Goal: Information Seeking & Learning: Understand process/instructions

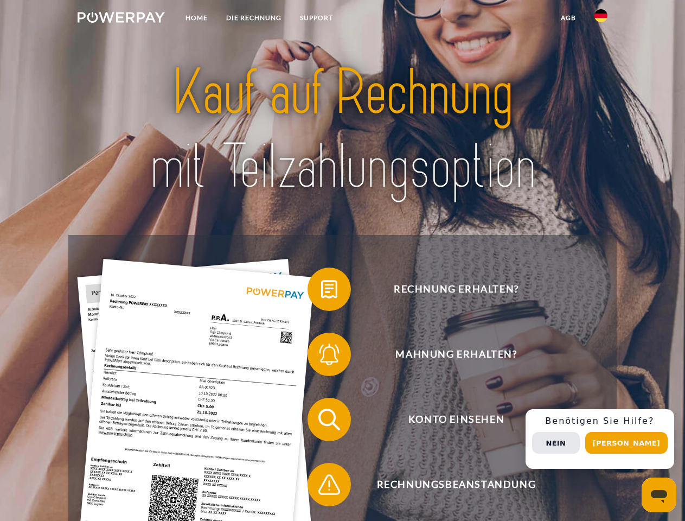
click at [121, 19] on img at bounding box center [121, 17] width 87 height 11
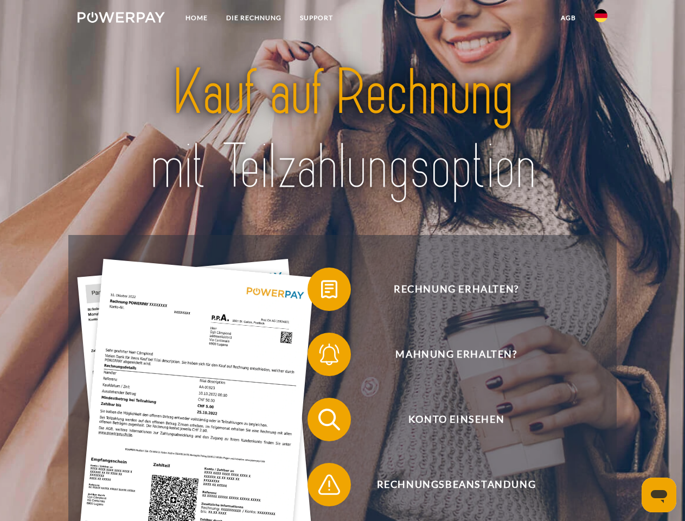
click at [601, 19] on img at bounding box center [601, 15] width 13 height 13
click at [568, 18] on link "agb" at bounding box center [569, 18] width 34 height 20
click at [321, 291] on span at bounding box center [313, 289] width 54 height 54
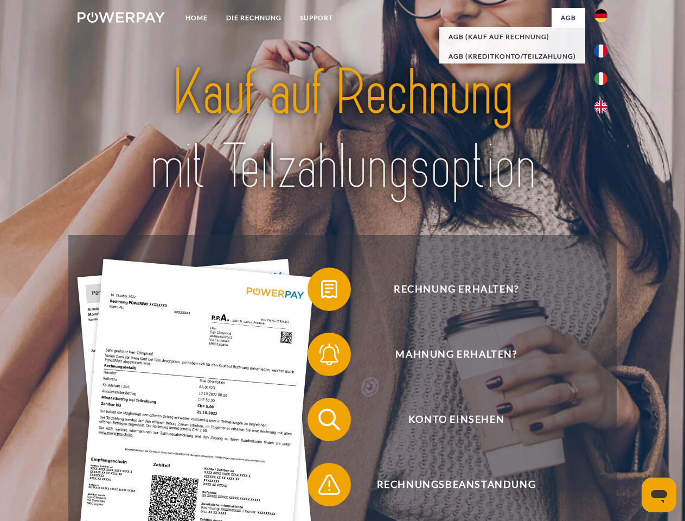
click at [321, 356] on span at bounding box center [313, 354] width 54 height 54
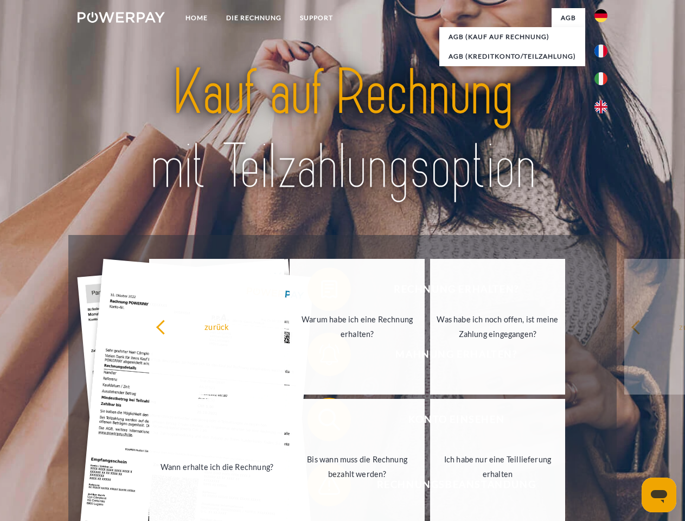
click at [321, 422] on link "Bis wann muss die Rechnung bezahlt werden?" at bounding box center [357, 467] width 135 height 136
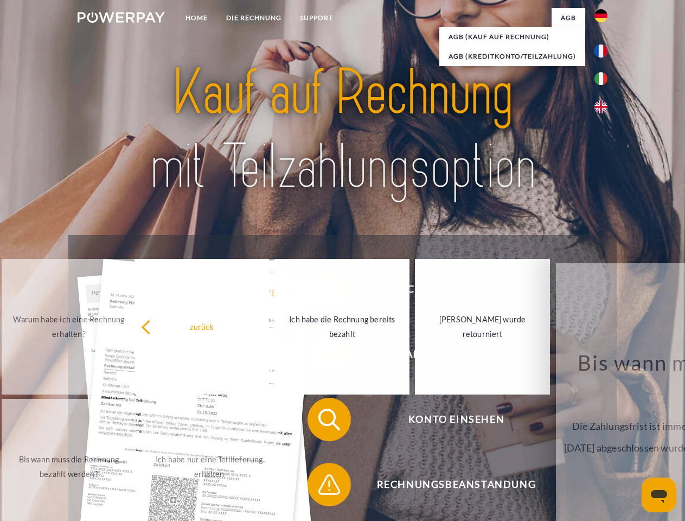
click at [321, 487] on span at bounding box center [313, 484] width 54 height 54
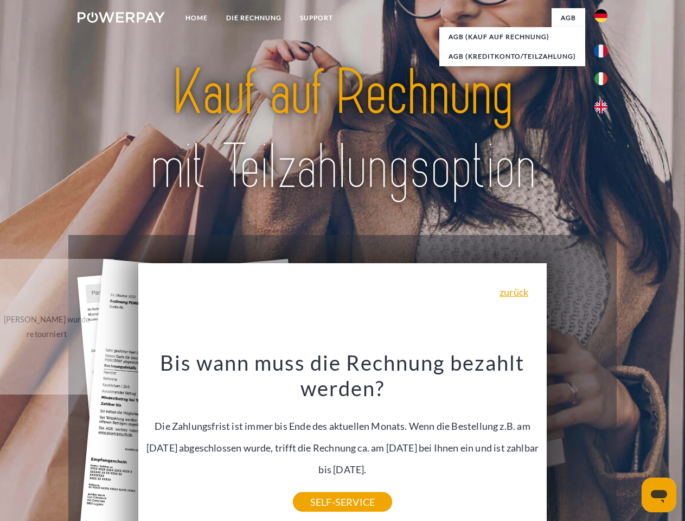
click at [604, 439] on div "Rechnung erhalten? Mahnung erhalten? Konto einsehen" at bounding box center [342, 452] width 548 height 434
click at [577, 441] on span "Konto einsehen" at bounding box center [456, 419] width 266 height 43
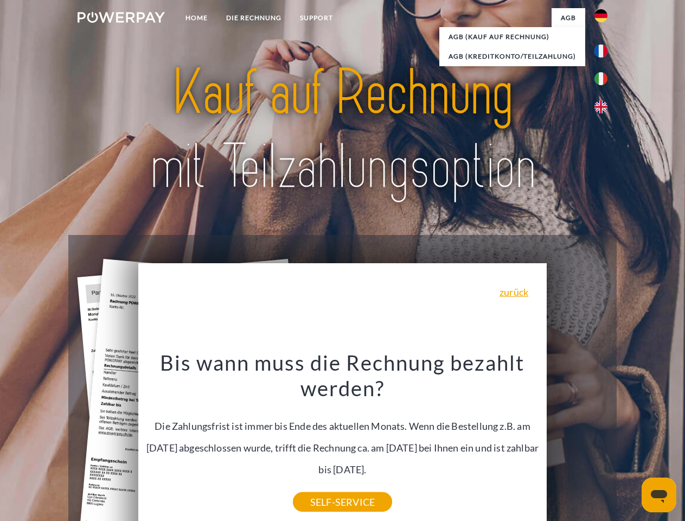
click at [630, 443] on header "Home DIE RECHNUNG SUPPORT" at bounding box center [342, 374] width 685 height 749
